Goal: Navigation & Orientation: Find specific page/section

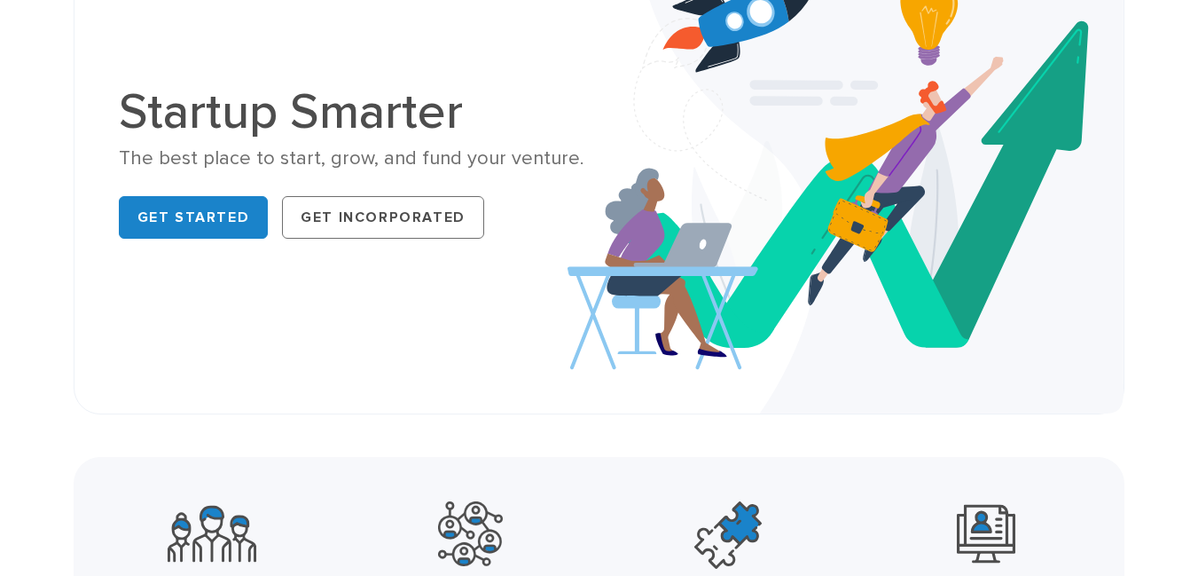
scroll to position [28, 0]
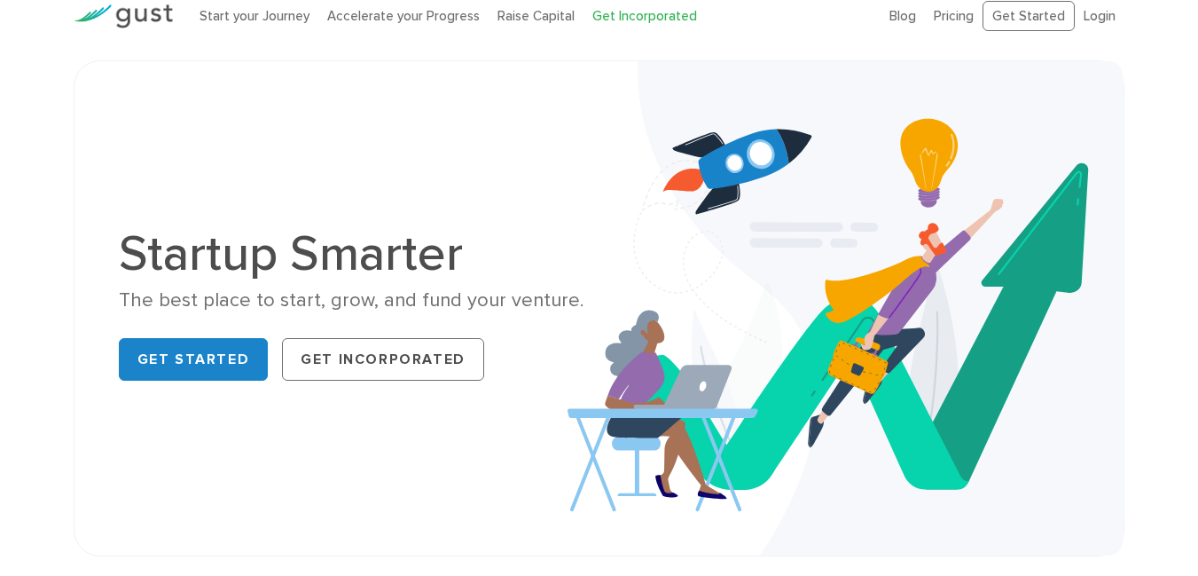
click at [625, 21] on link "Get Incorporated" at bounding box center [644, 16] width 105 height 16
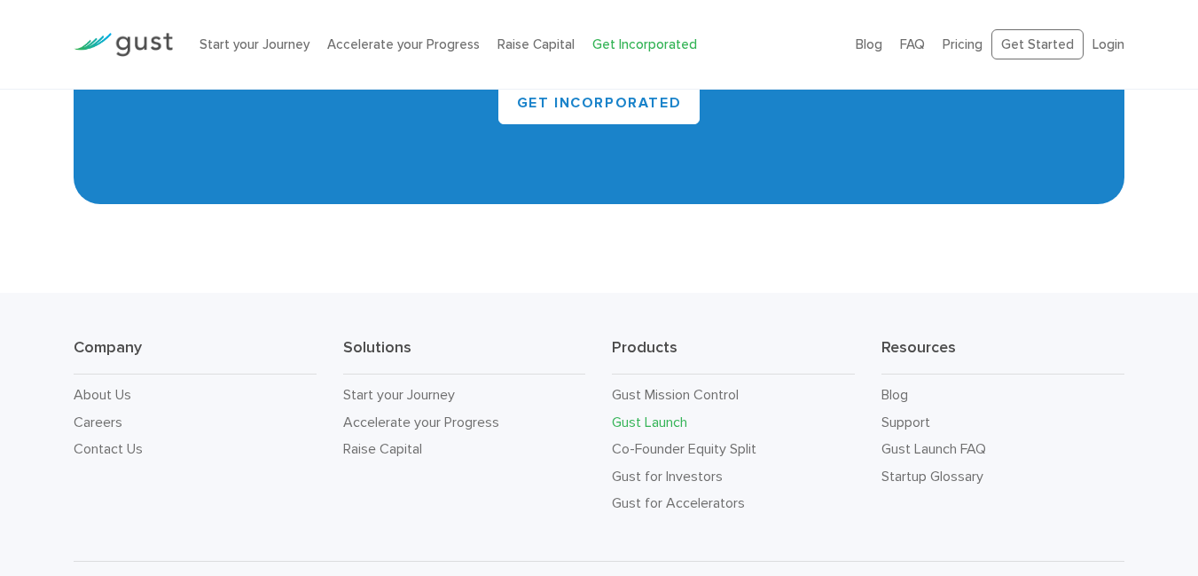
scroll to position [10659, 0]
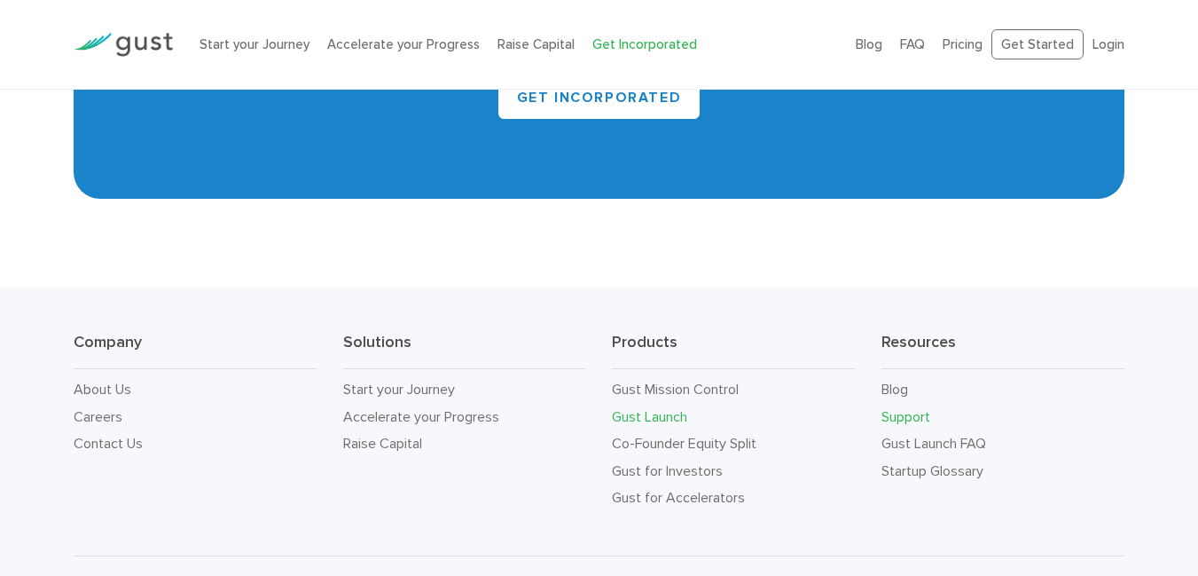
click at [893, 408] on link "Support" at bounding box center [906, 416] width 49 height 17
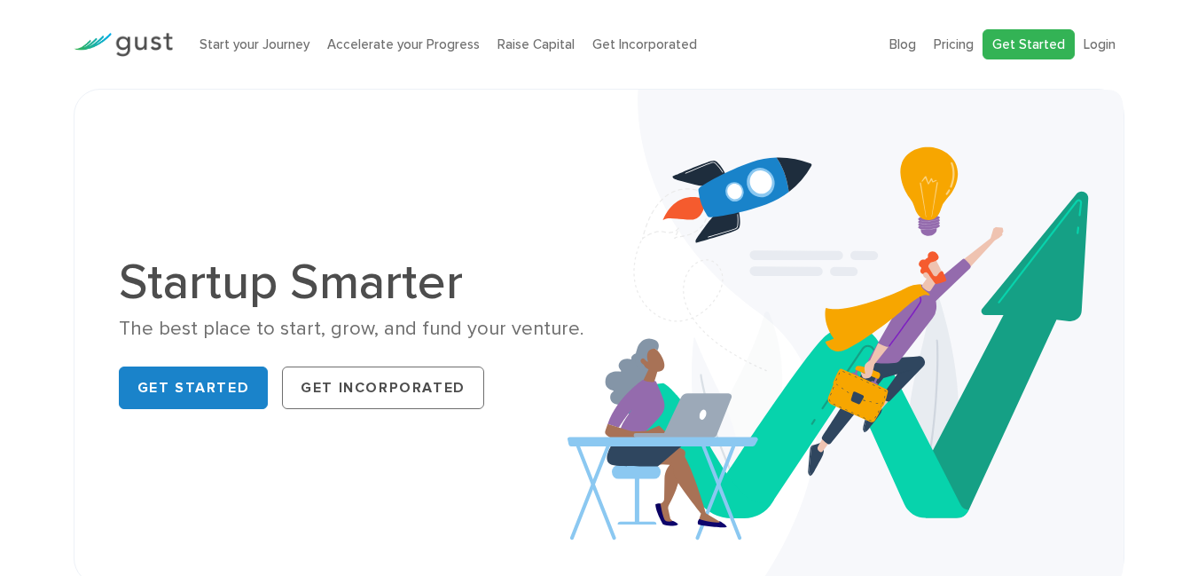
click at [1014, 47] on link "Get Started" at bounding box center [1029, 44] width 92 height 31
